Goal: Check status

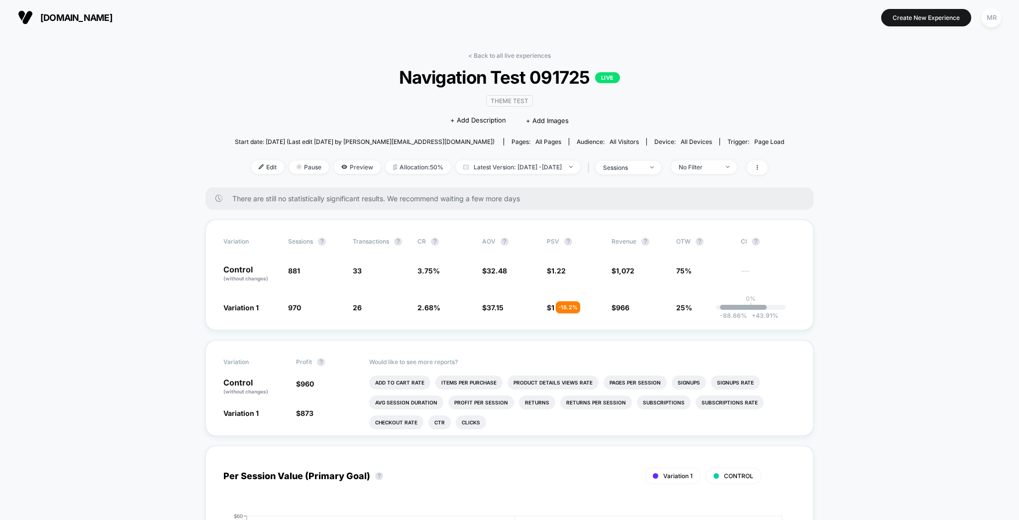
click at [512, 160] on span "Latest Version: [DATE] - [DATE]" at bounding box center [518, 166] width 124 height 13
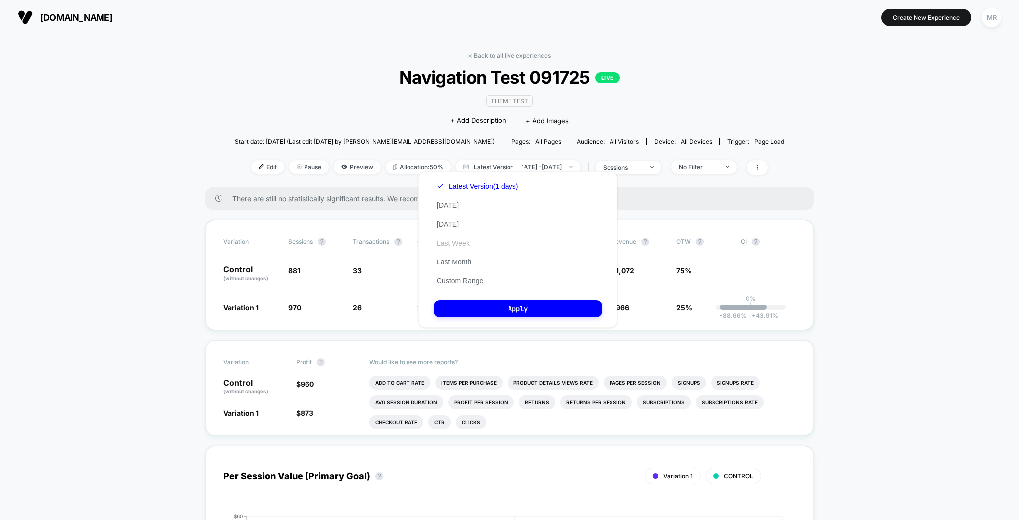
click at [459, 241] on button "Last Week" at bounding box center [453, 242] width 39 height 9
click at [512, 310] on button "Apply" at bounding box center [518, 308] width 168 height 17
